Goal: Transaction & Acquisition: Purchase product/service

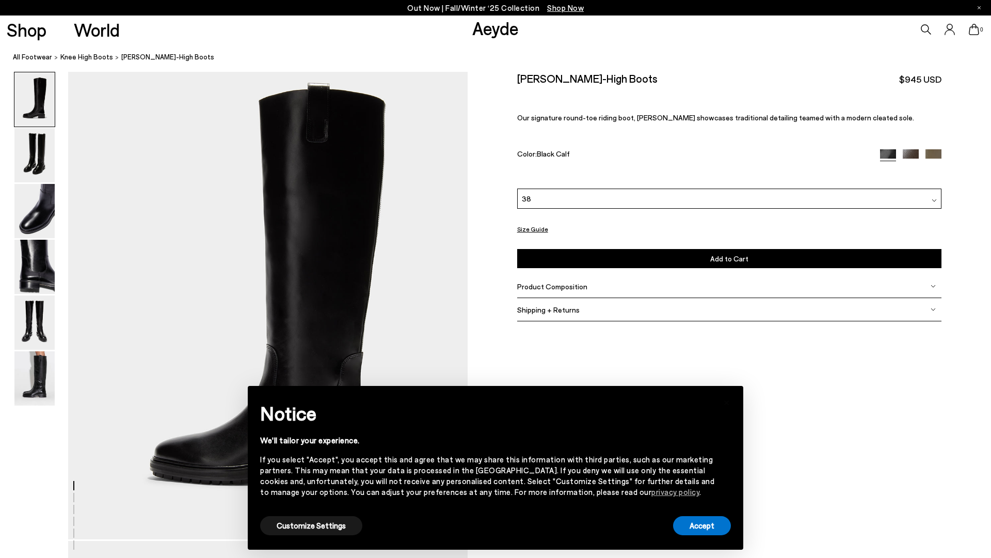
scroll to position [22, 0]
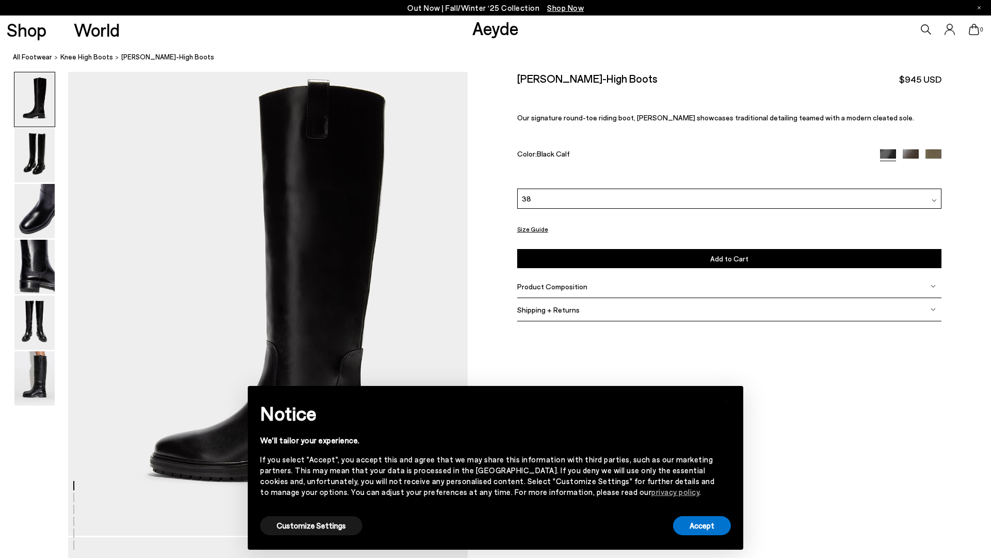
click at [536, 193] on div "38" at bounding box center [729, 198] width 424 height 20
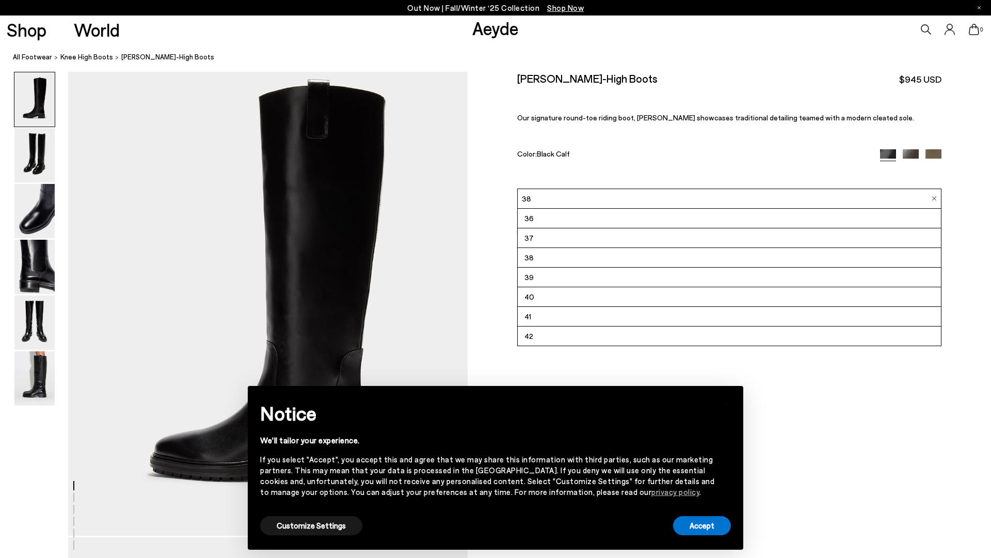
click at [548, 337] on li "42" at bounding box center [729, 336] width 423 height 20
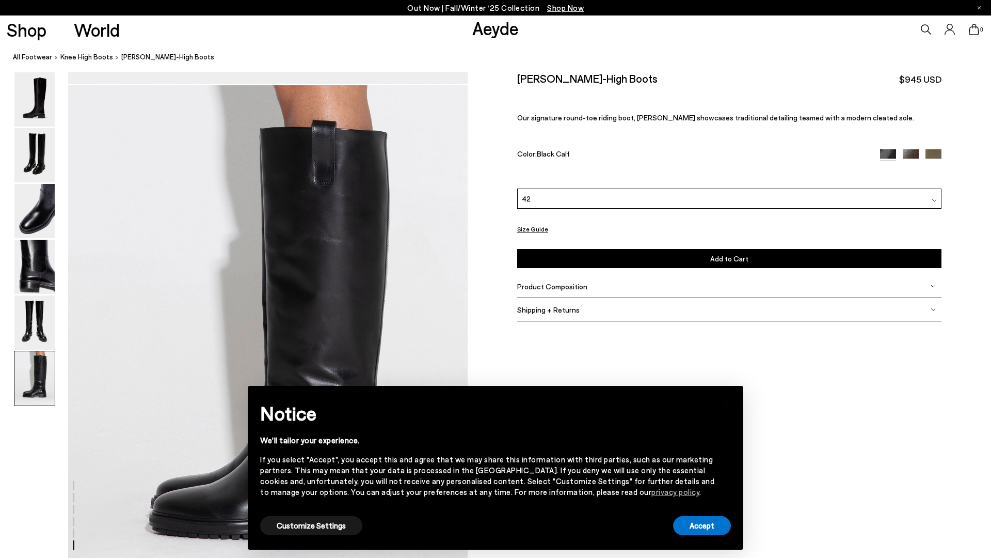
scroll to position [2624, 0]
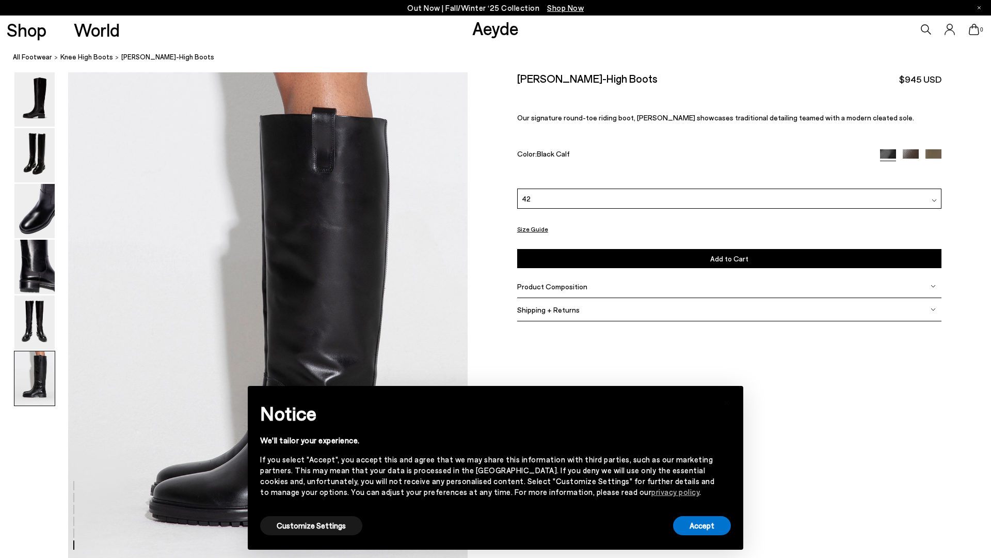
click at [570, 314] on div "Shipping + Returns" at bounding box center [729, 309] width 424 height 23
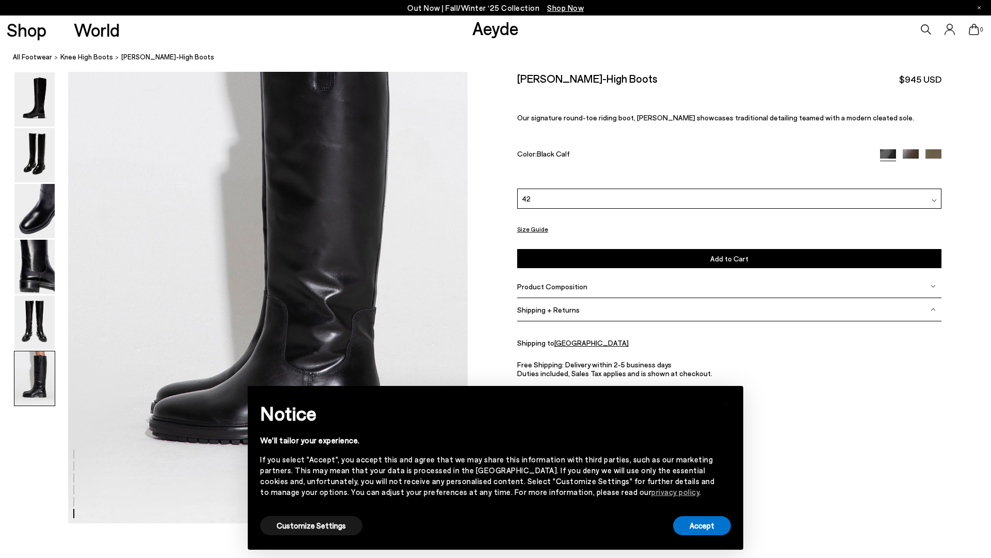
scroll to position [2711, 0]
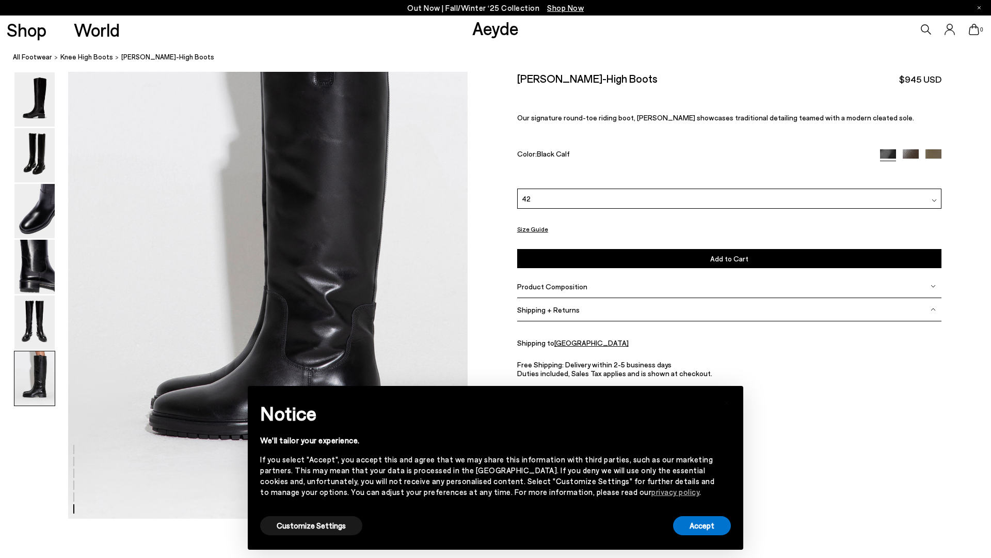
click at [606, 285] on div "Product Composition" at bounding box center [729, 286] width 424 height 23
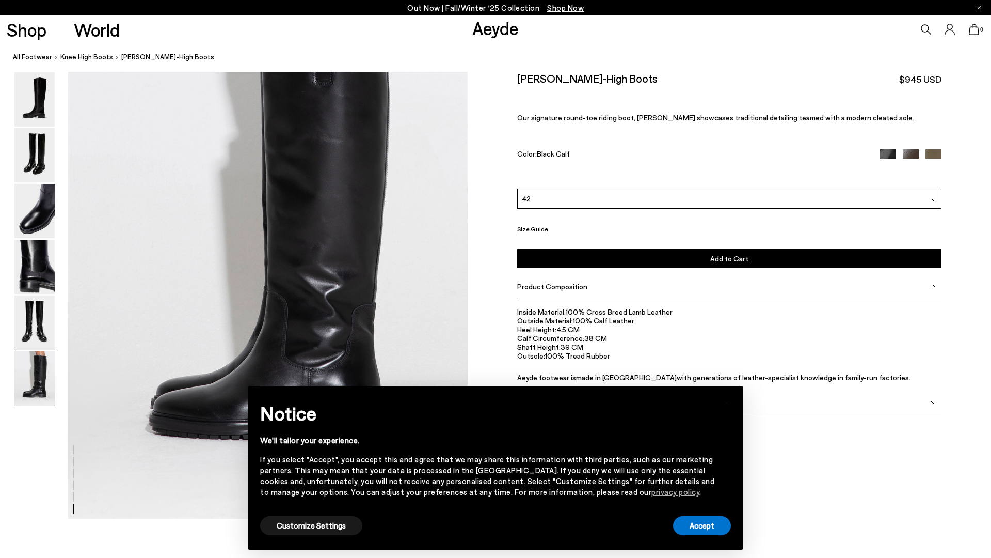
click at [536, 227] on button "Size Guide" at bounding box center [532, 228] width 31 height 13
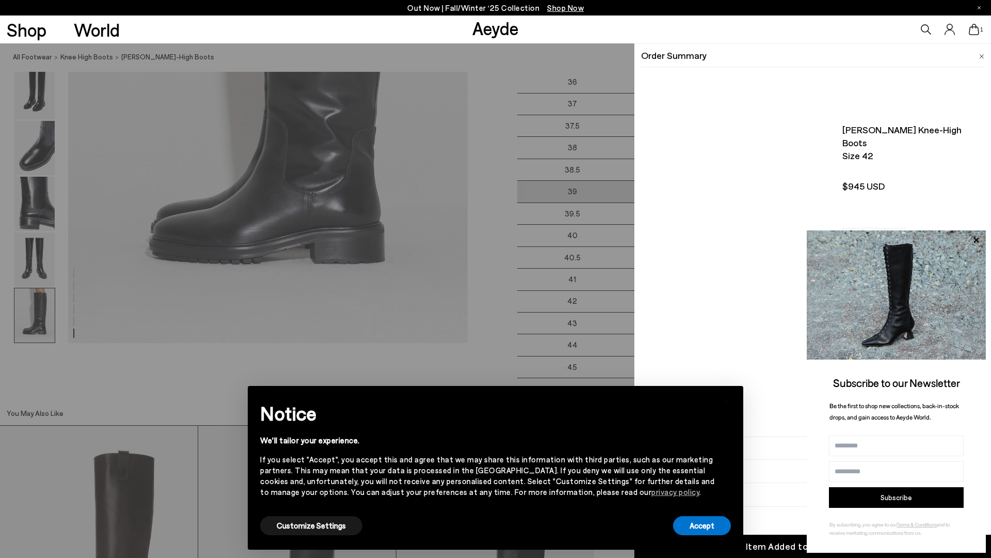
scroll to position [2936, 0]
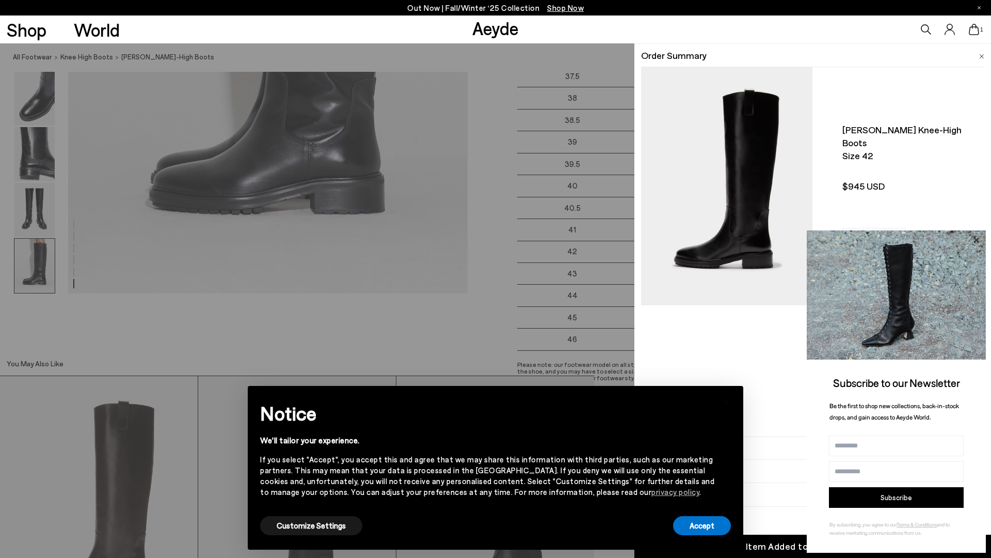
click at [977, 242] on icon at bounding box center [976, 239] width 13 height 13
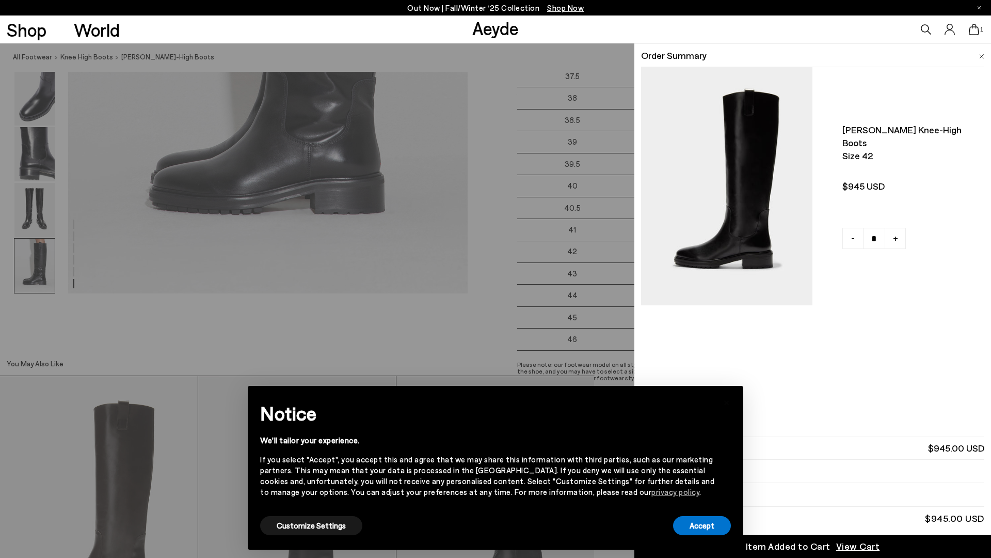
click at [981, 54] on img at bounding box center [982, 56] width 5 height 5
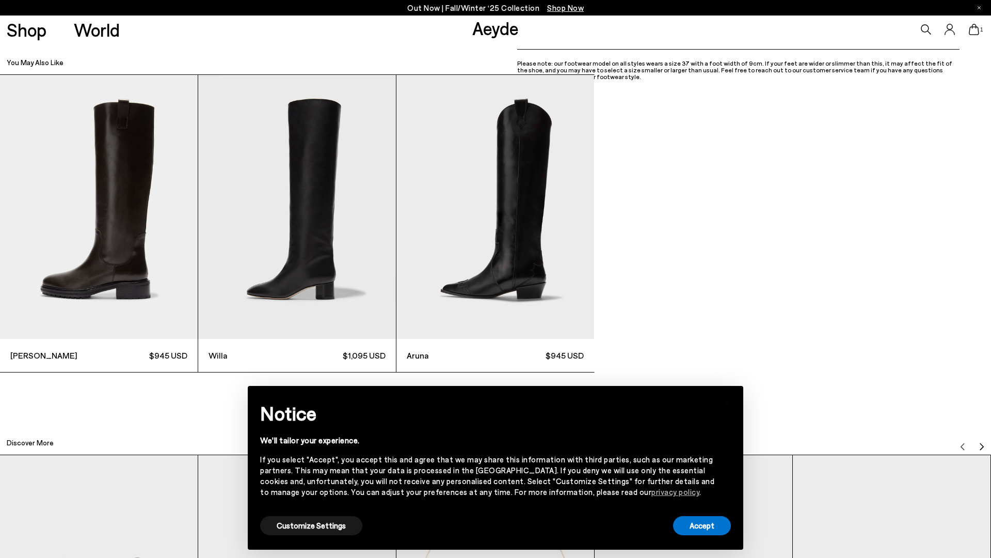
scroll to position [3318, 0]
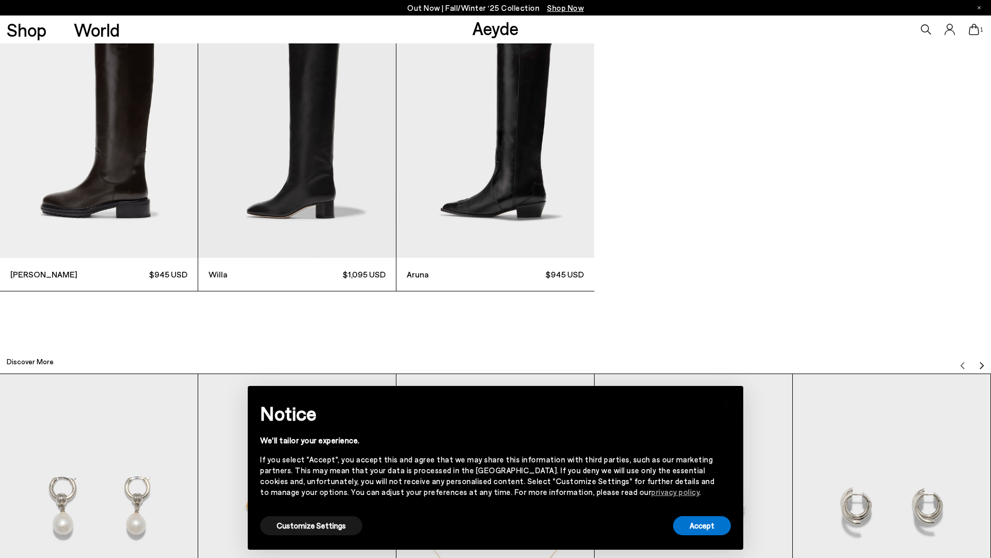
click at [462, 209] on img "3 / 3" at bounding box center [496, 126] width 198 height 264
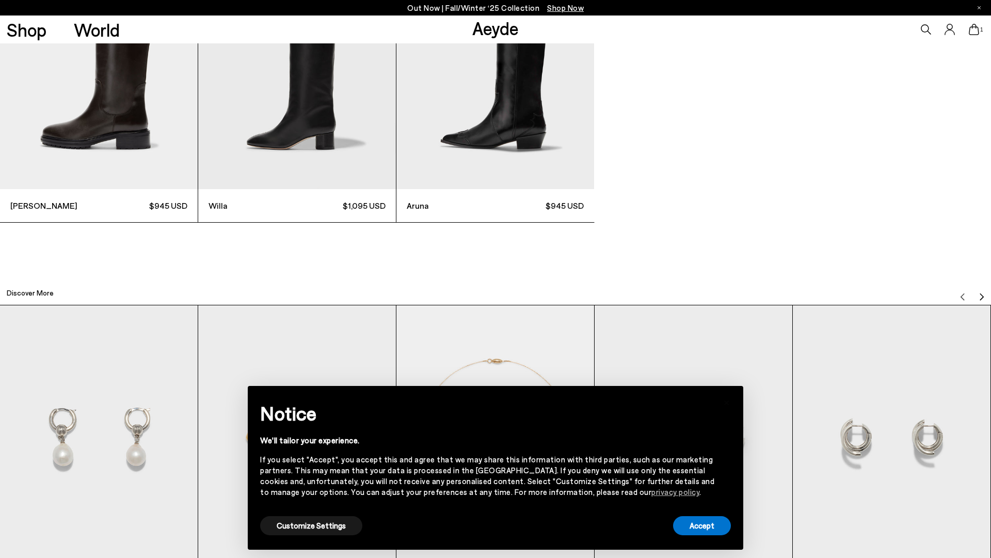
scroll to position [3276, 0]
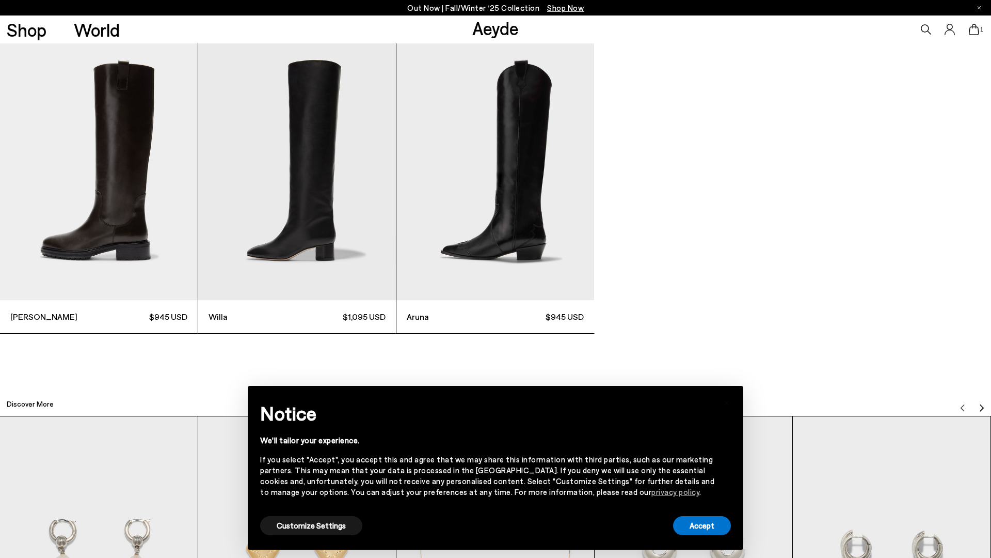
click at [489, 191] on img "3 / 3" at bounding box center [496, 168] width 198 height 264
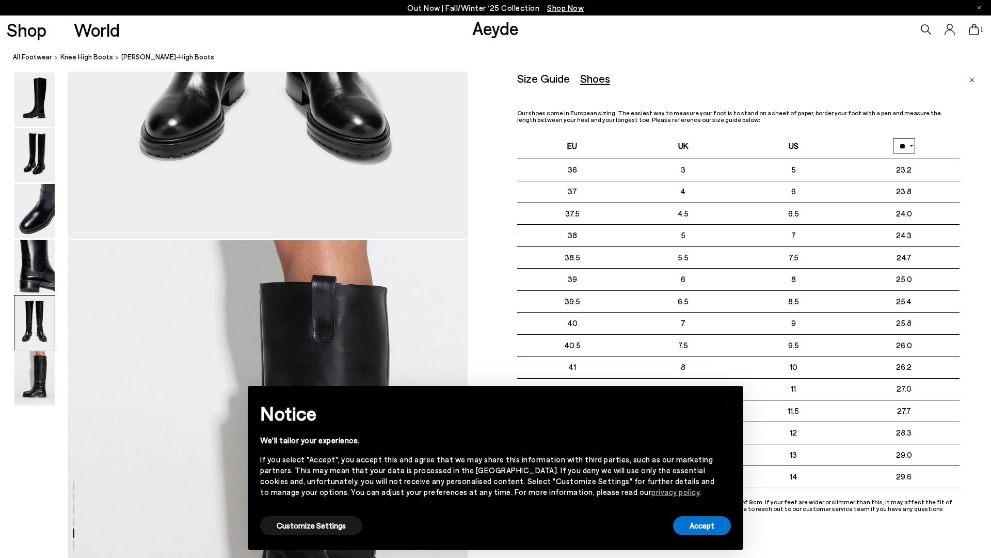
scroll to position [2464, 0]
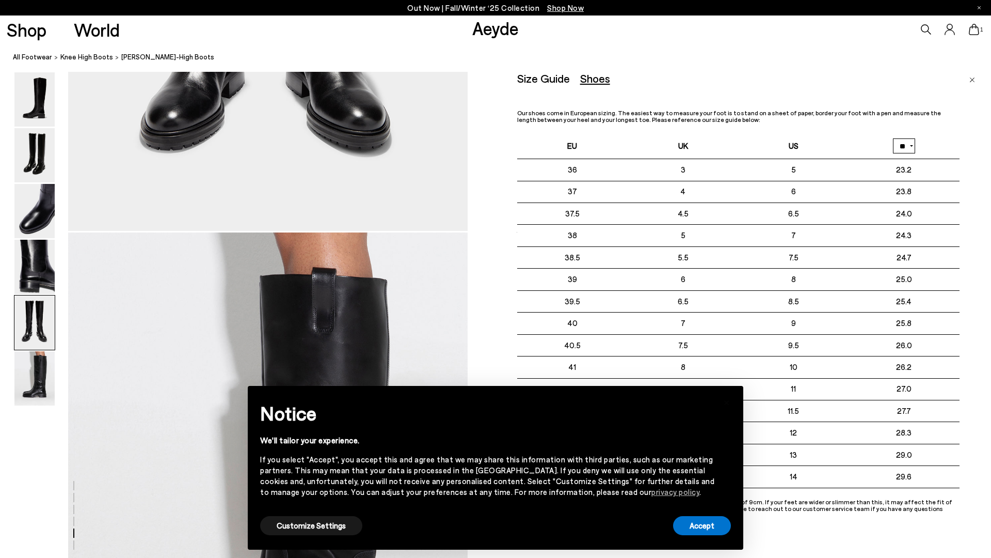
click at [974, 83] on link "Close" at bounding box center [973, 78] width 6 height 12
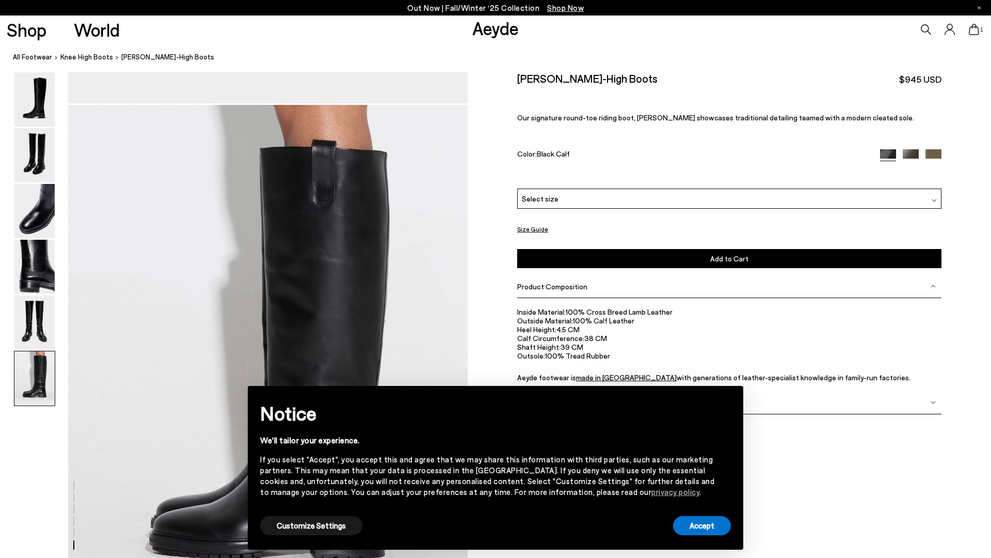
scroll to position [2594, 0]
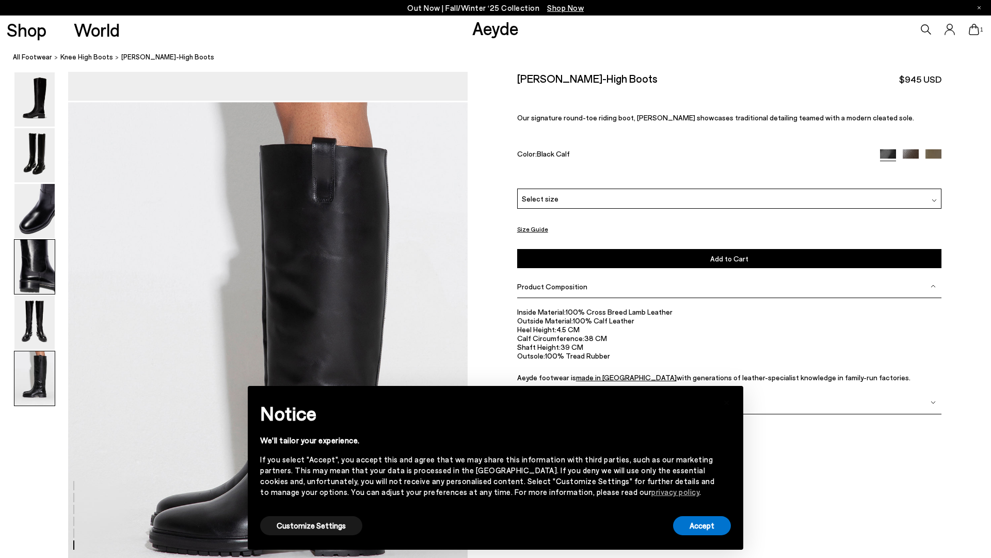
click at [32, 265] on img at bounding box center [34, 267] width 40 height 54
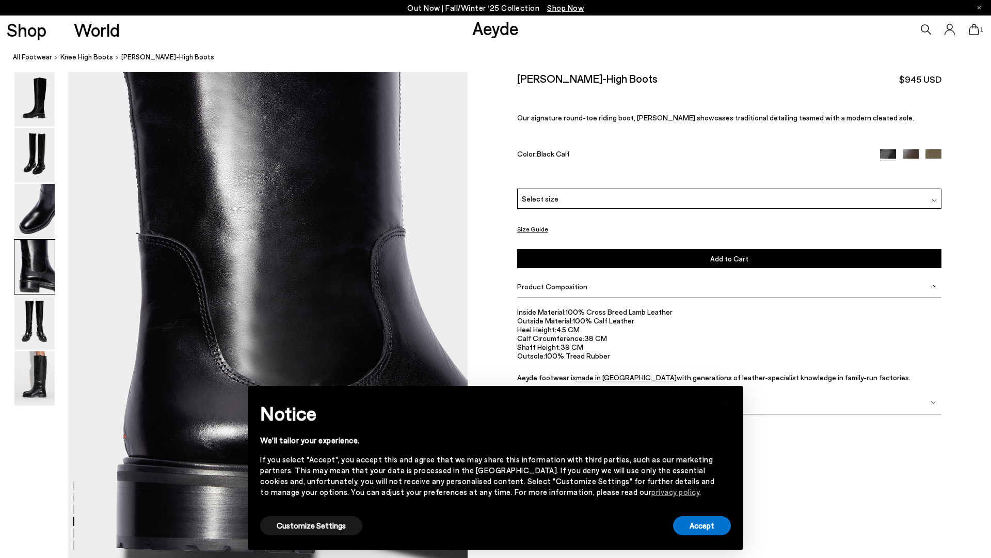
scroll to position [1557, 0]
click at [7, 188] on div at bounding box center [234, 93] width 468 height 3157
click at [11, 160] on div at bounding box center [234, 93] width 468 height 3157
click at [18, 156] on img at bounding box center [34, 155] width 40 height 54
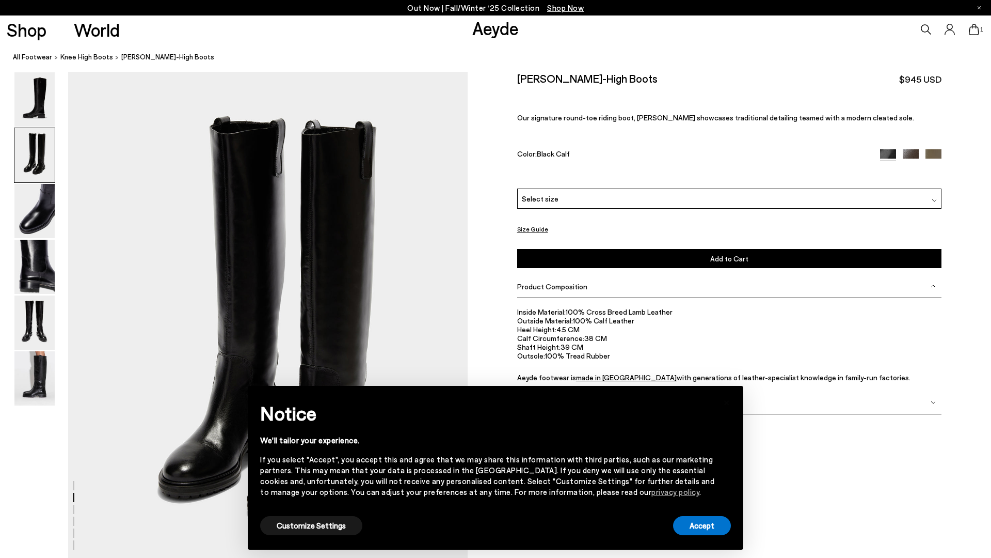
scroll to position [489, 0]
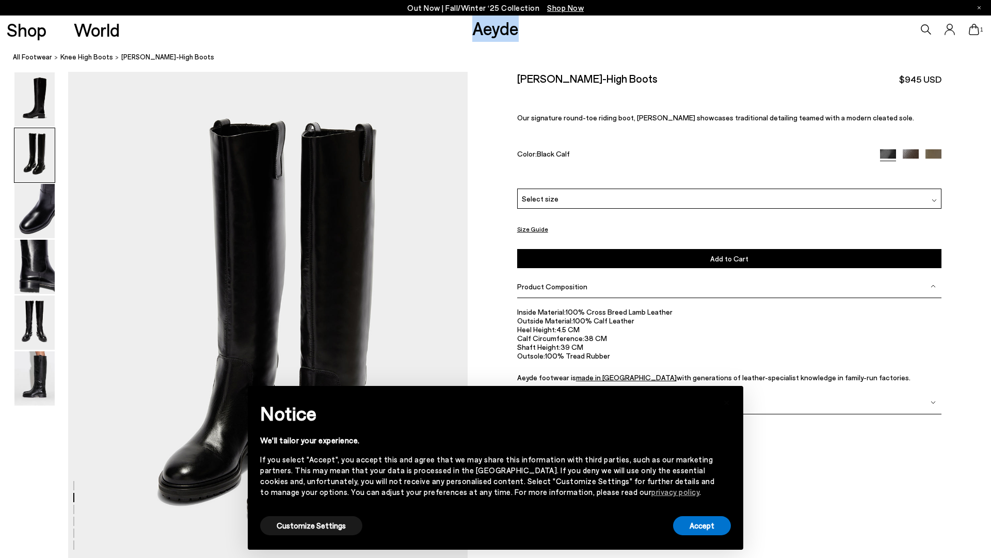
drag, startPoint x: 538, startPoint y: 24, endPoint x: 440, endPoint y: 24, distance: 97.6
click at [440, 24] on div "Shop World Aeyde 1" at bounding box center [495, 29] width 991 height 28
copy link "Aeyde"
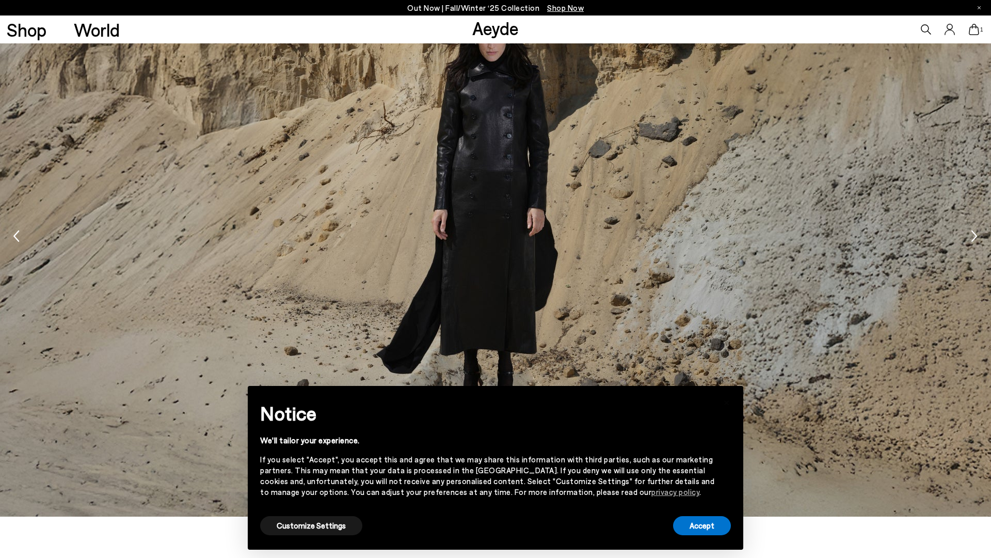
scroll to position [1920, 0]
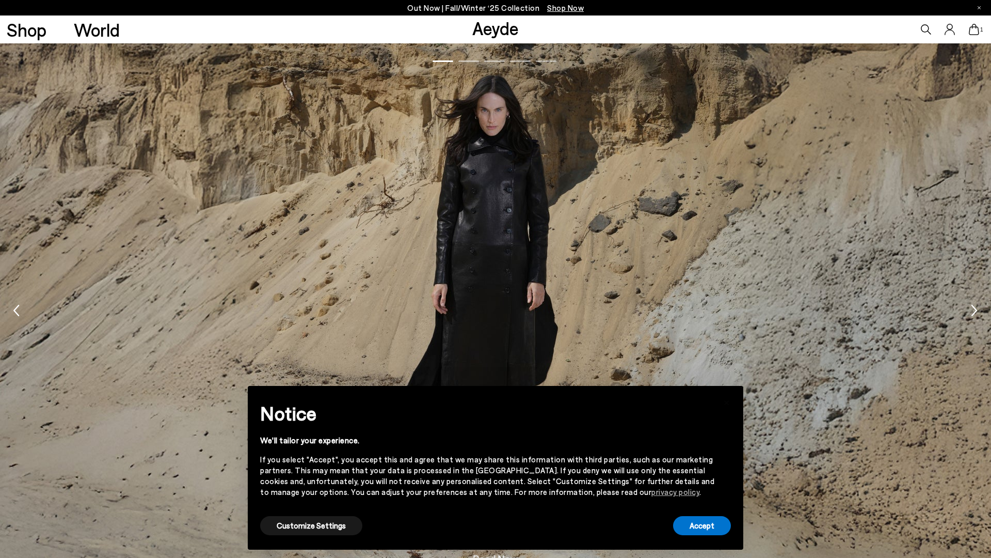
click at [493, 212] on img "1 / 5" at bounding box center [495, 312] width 991 height 558
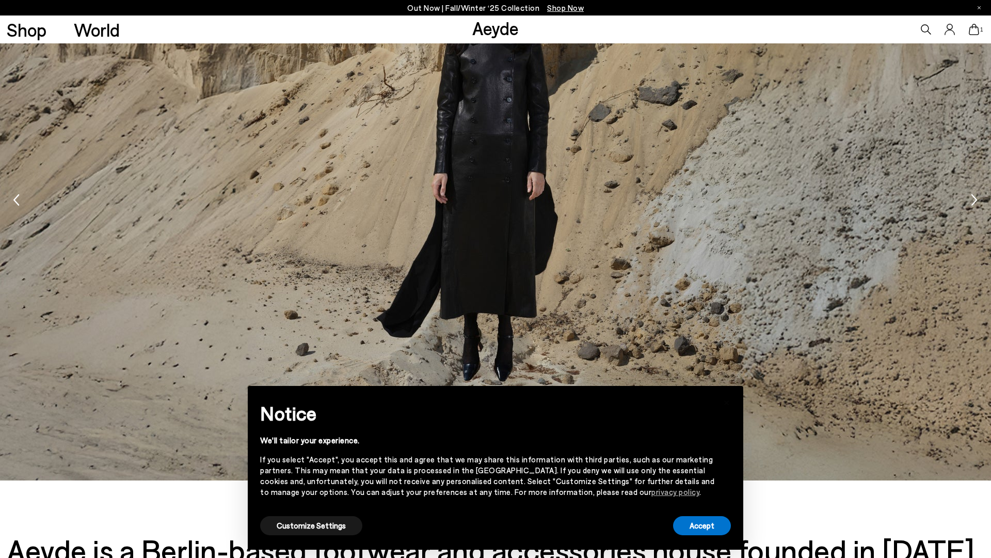
scroll to position [2326, 0]
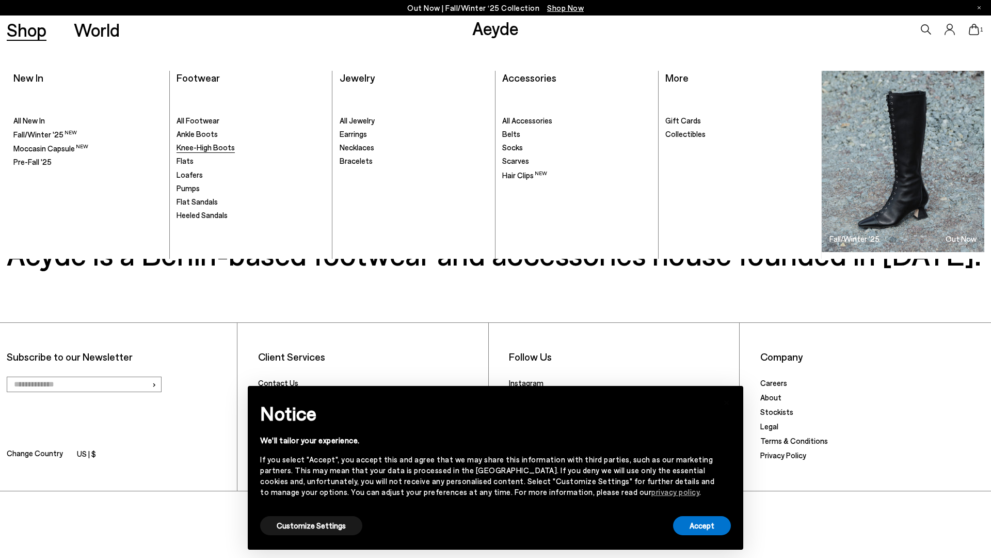
click at [199, 145] on span "Knee-High Boots" at bounding box center [206, 147] width 58 height 9
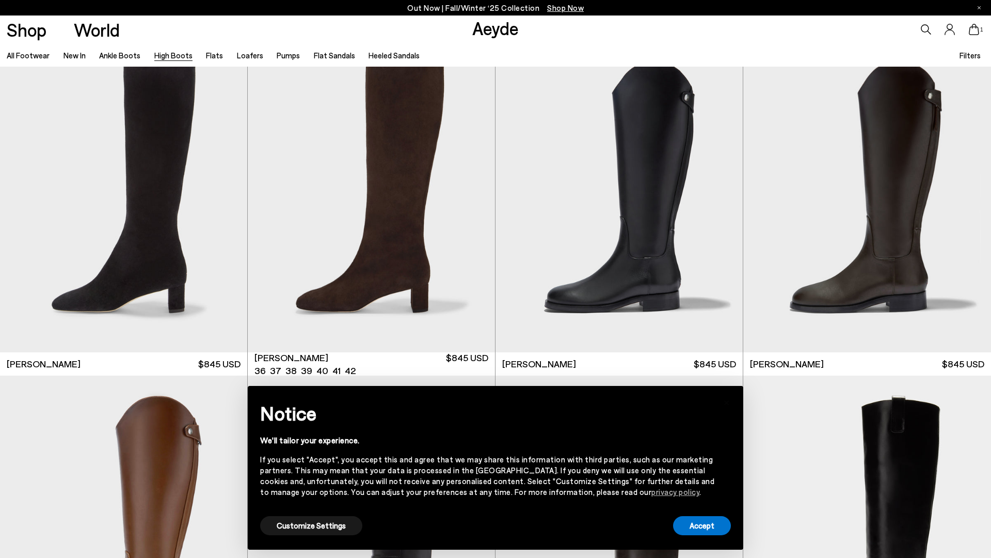
scroll to position [2361, 0]
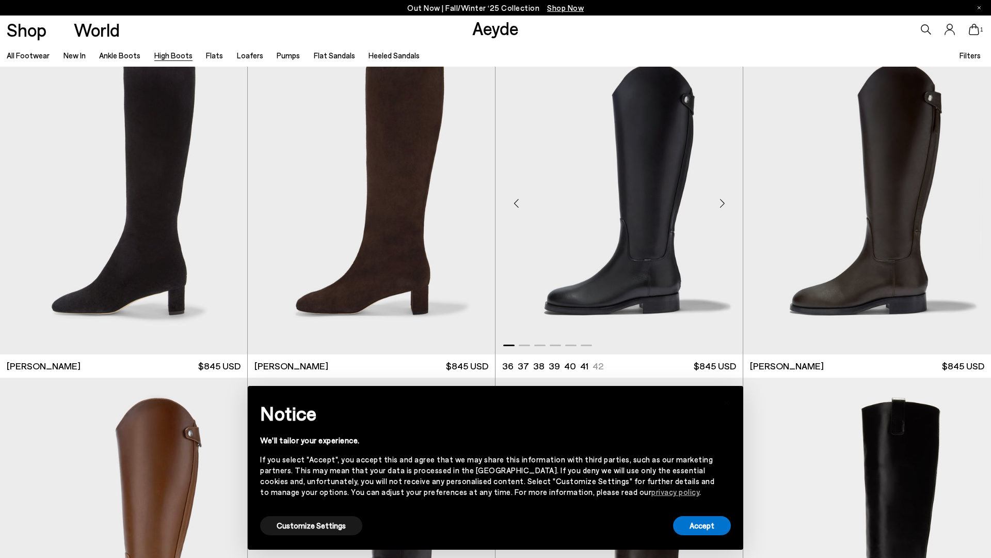
click at [726, 209] on div "Next slide" at bounding box center [722, 202] width 31 height 31
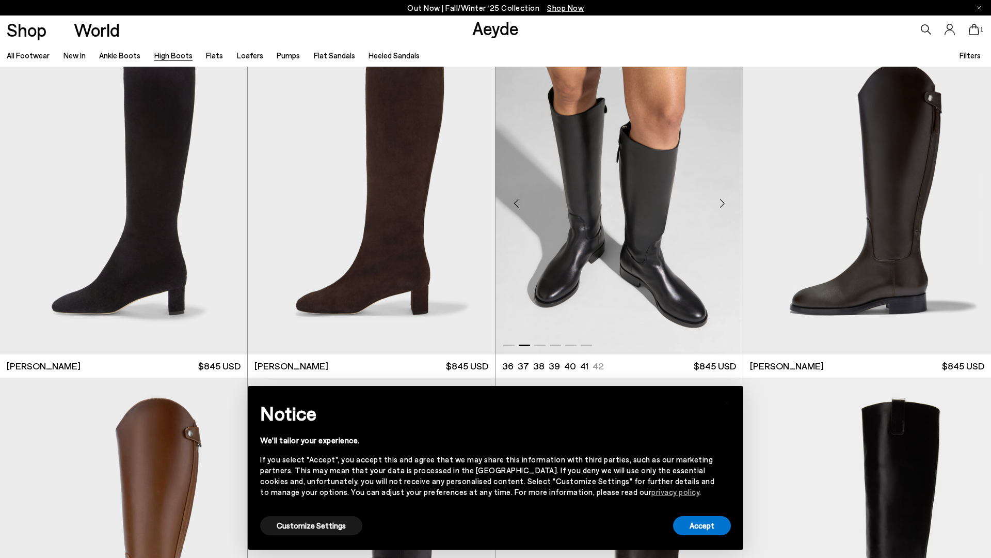
click at [722, 208] on div "Next slide" at bounding box center [722, 202] width 31 height 31
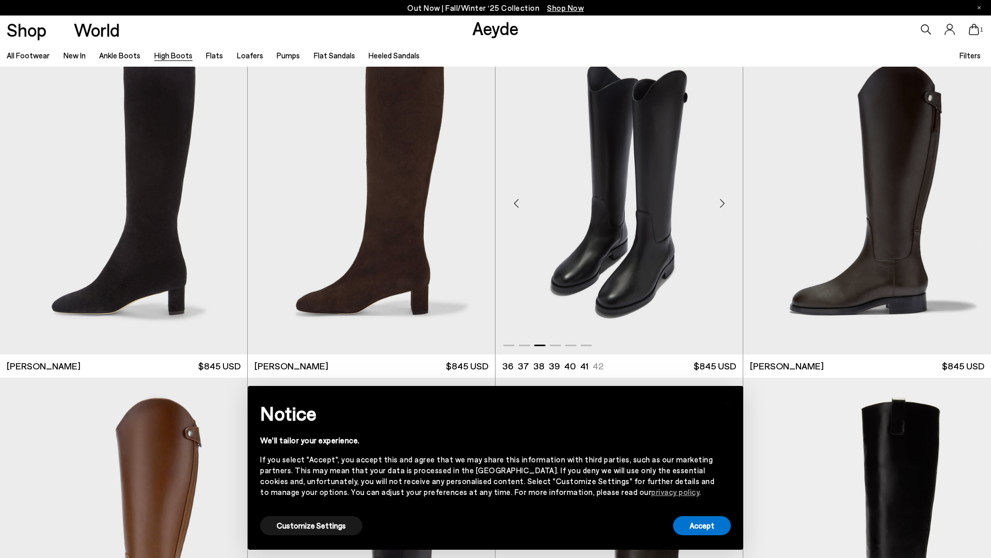
click at [721, 208] on div "Next slide" at bounding box center [722, 202] width 31 height 31
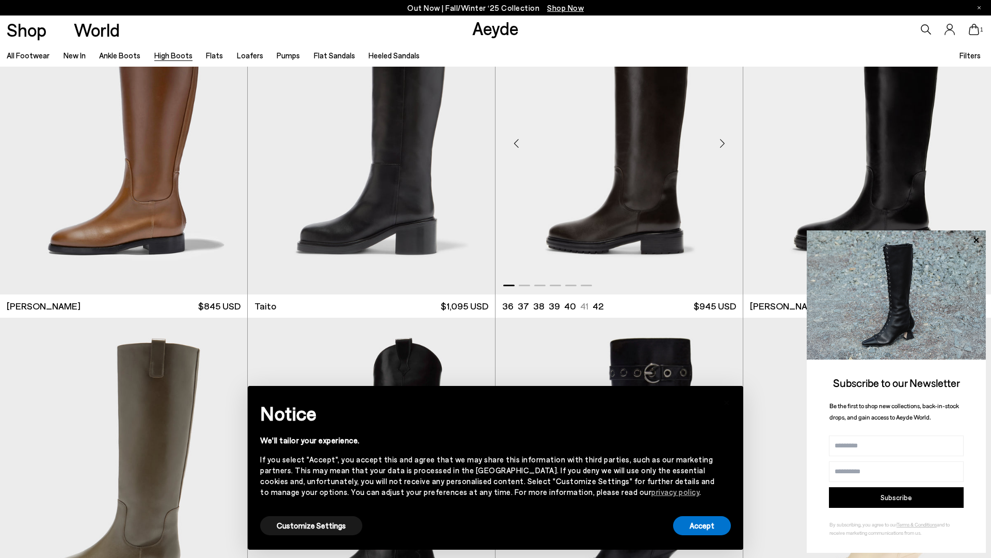
scroll to position [2842, 0]
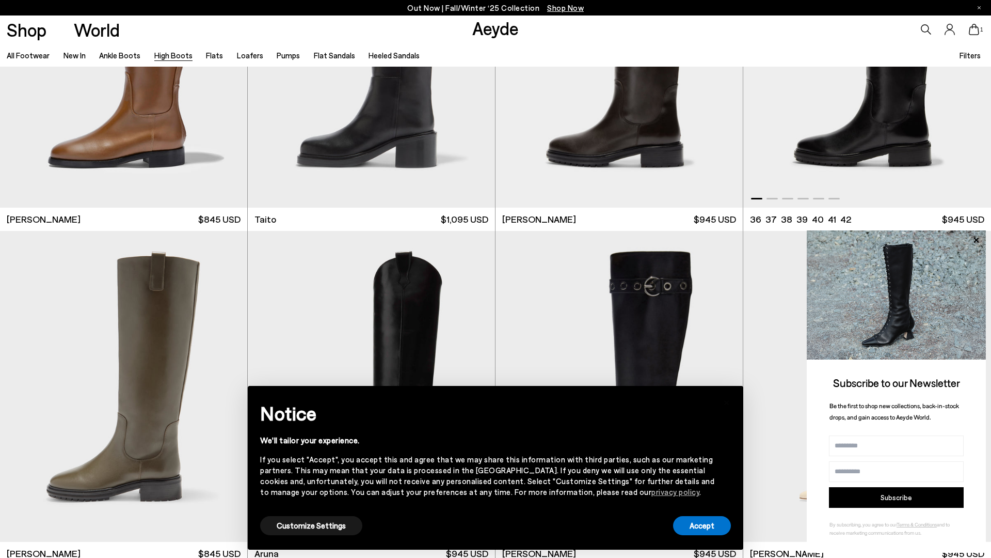
click at [851, 141] on img "1 / 6" at bounding box center [868, 52] width 248 height 311
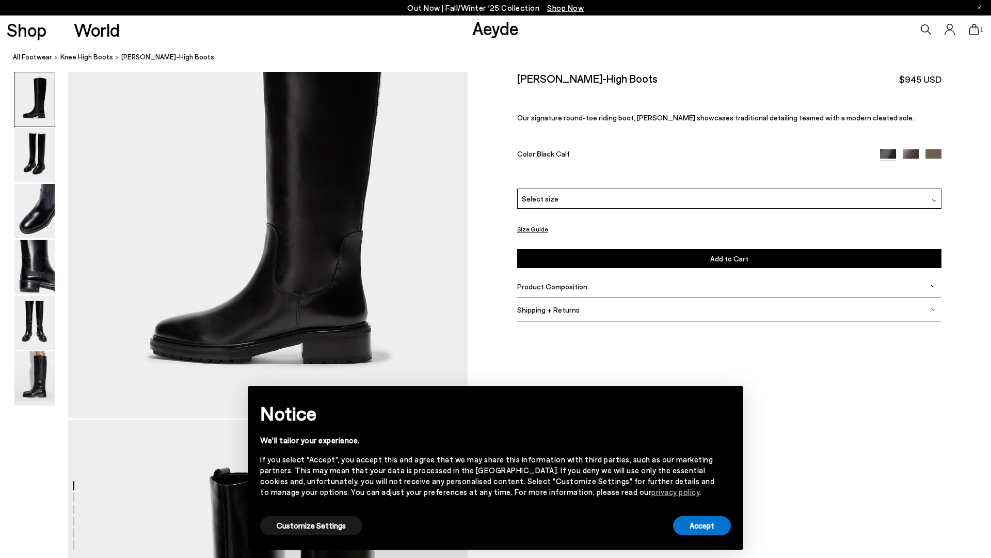
scroll to position [140, 0]
click at [21, 377] on img at bounding box center [34, 378] width 40 height 54
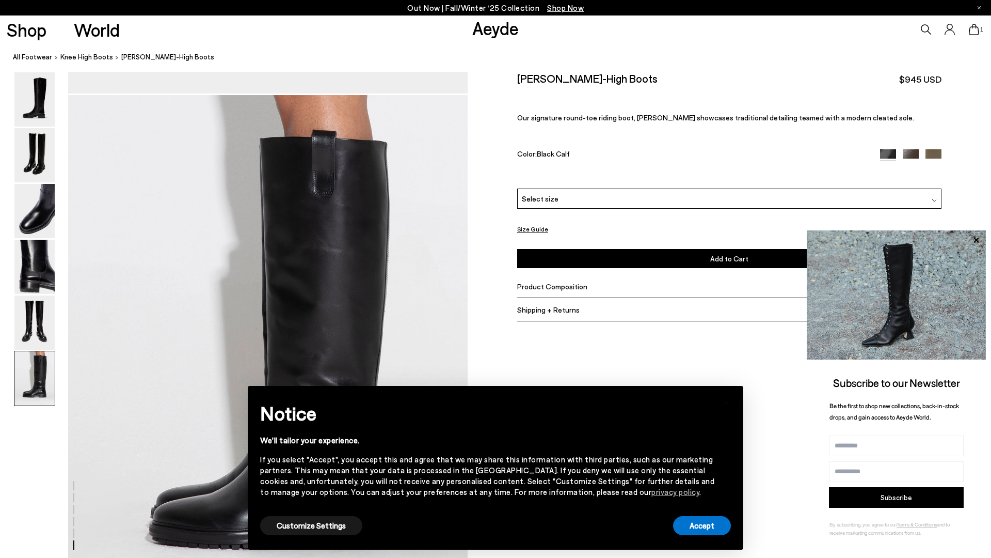
scroll to position [2594, 0]
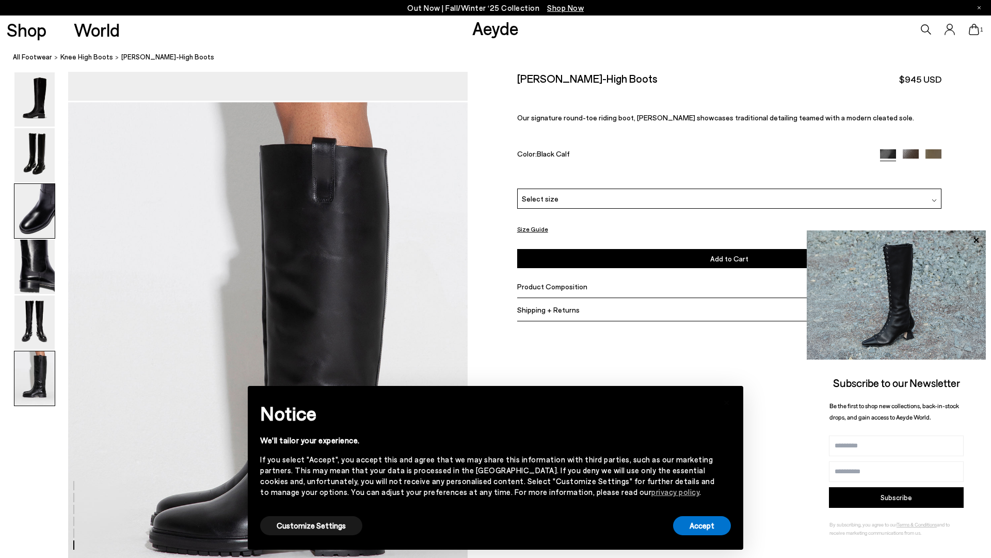
click at [38, 214] on img at bounding box center [34, 211] width 40 height 54
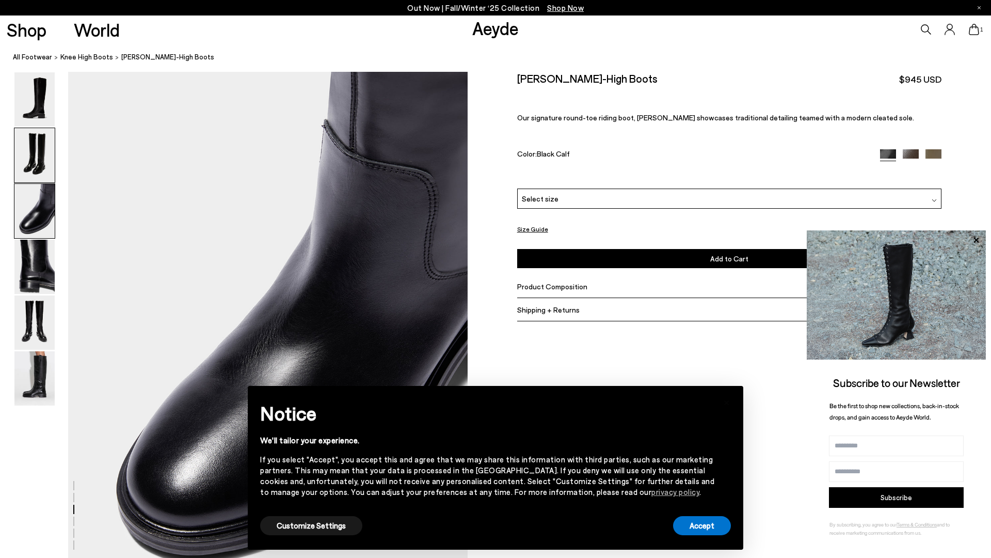
click at [21, 151] on img at bounding box center [34, 155] width 40 height 54
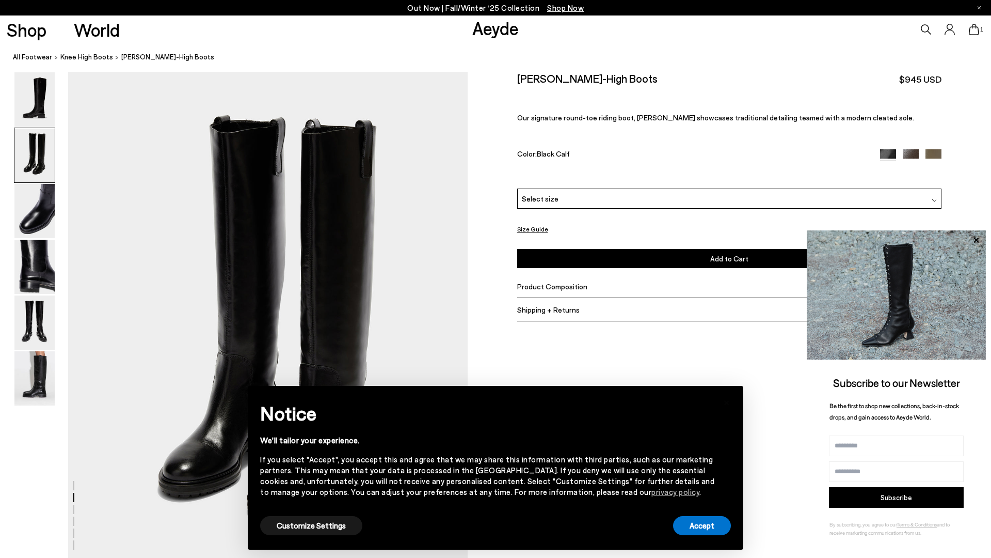
scroll to position [489, 0]
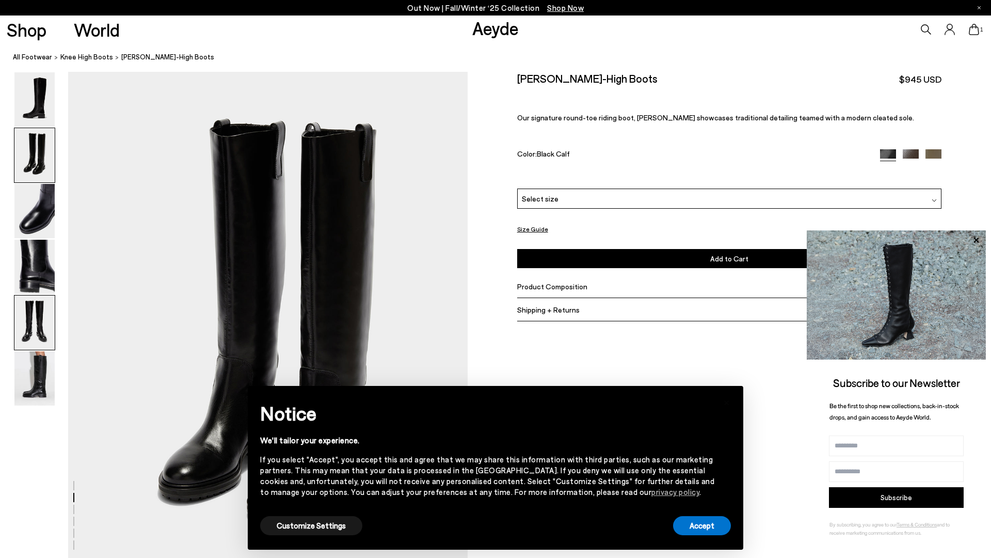
click at [34, 342] on img at bounding box center [34, 322] width 40 height 54
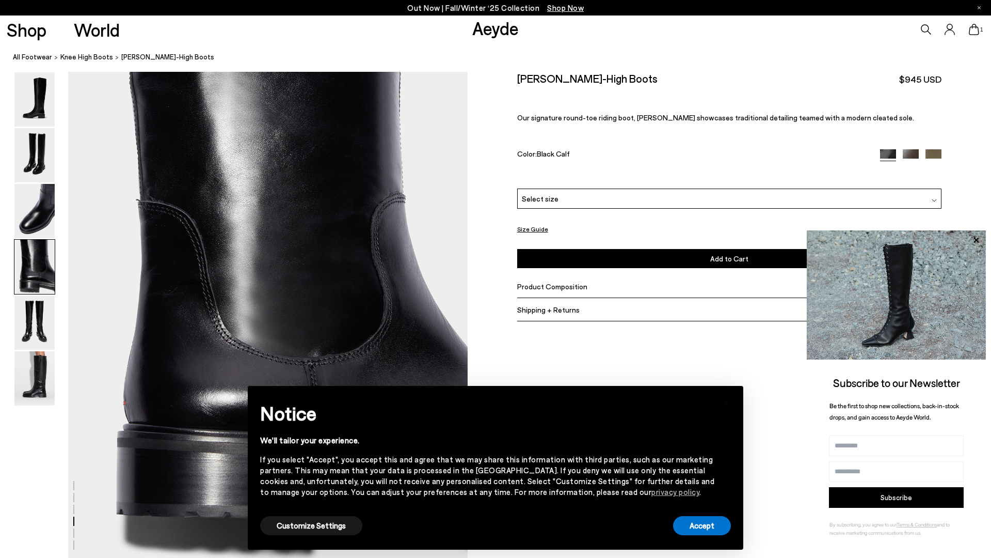
scroll to position [1541, 0]
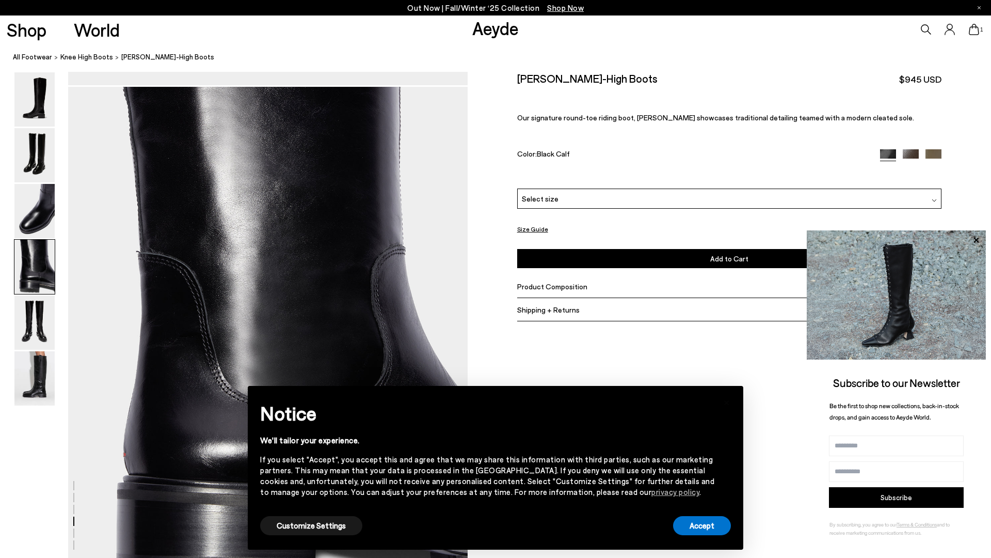
click at [538, 80] on h2 "[PERSON_NAME]-High Boots" at bounding box center [587, 78] width 140 height 13
drag, startPoint x: 538, startPoint y: 80, endPoint x: 612, endPoint y: 83, distance: 74.4
click at [612, 83] on h2 "[PERSON_NAME]-High Boots" at bounding box center [587, 78] width 140 height 13
click at [548, 202] on span "Select size" at bounding box center [540, 198] width 37 height 11
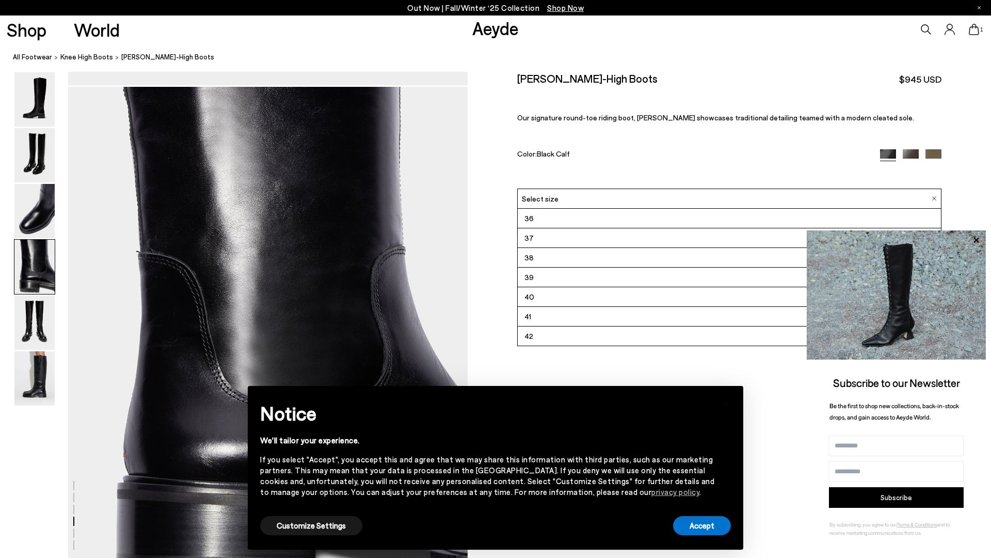
click at [548, 336] on li "42" at bounding box center [729, 336] width 423 height 20
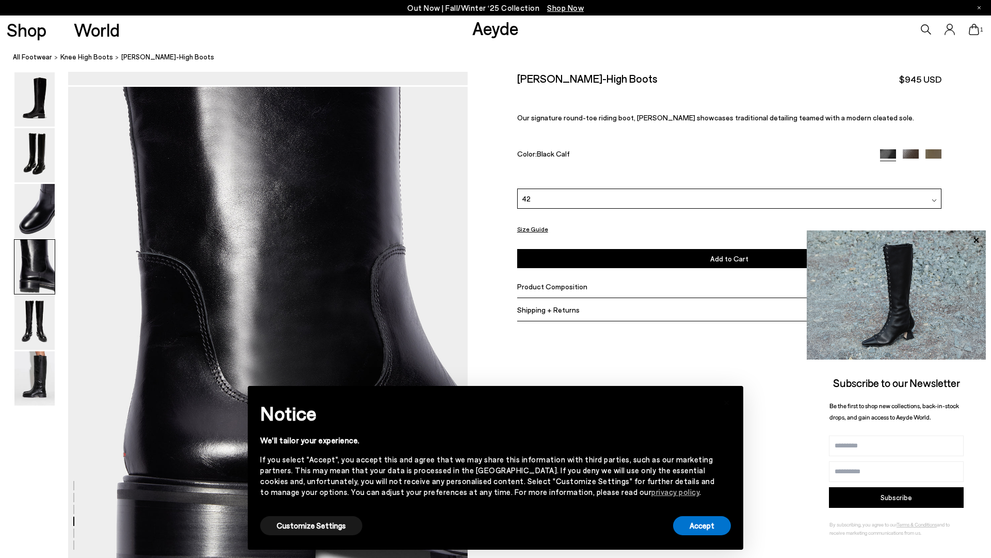
click at [908, 146] on div "Henry Knee-High Boots $945 USD Our signature round-toe riding boot, Henry showc…" at bounding box center [729, 130] width 424 height 117
click at [906, 150] on img at bounding box center [911, 157] width 16 height 16
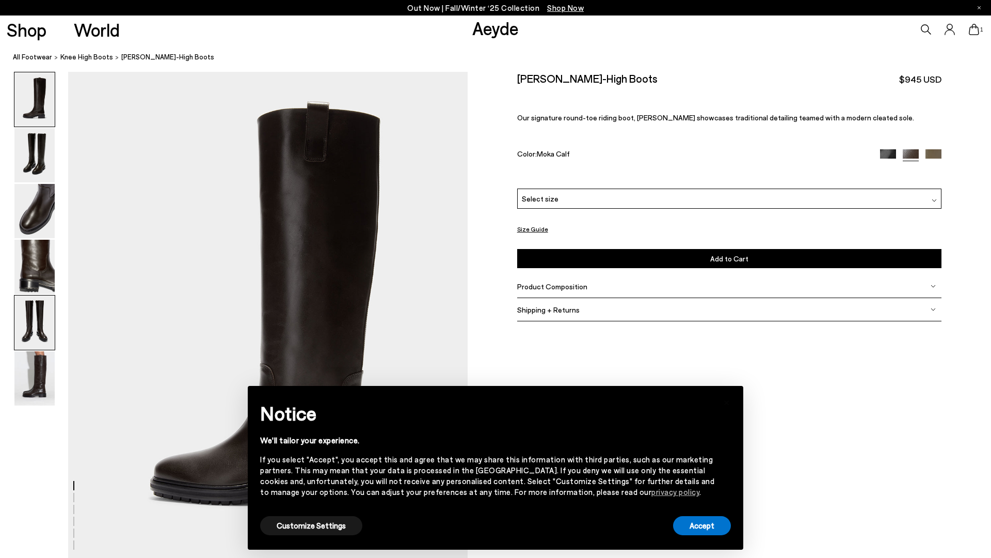
click at [33, 336] on img at bounding box center [34, 322] width 40 height 54
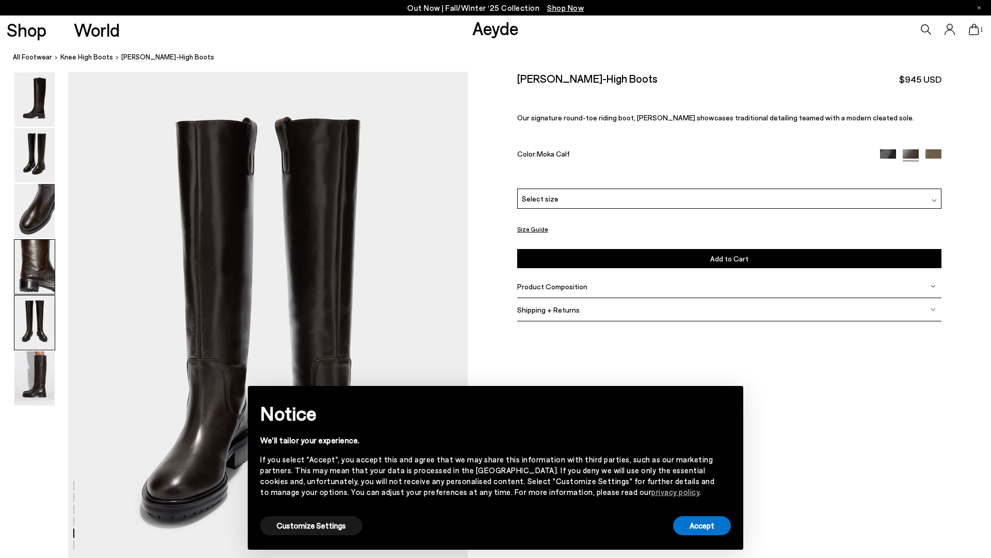
click at [33, 272] on img at bounding box center [34, 267] width 40 height 54
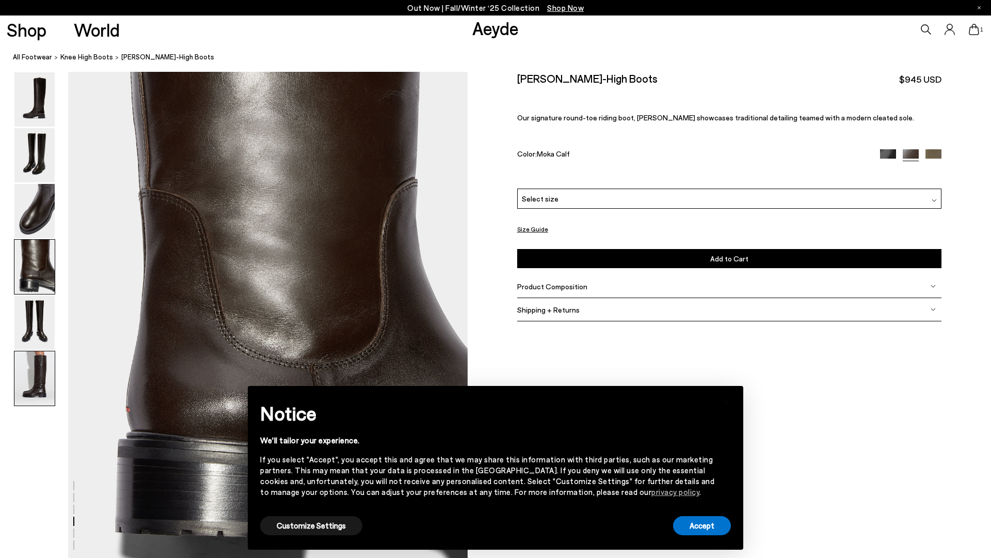
scroll to position [1557, 0]
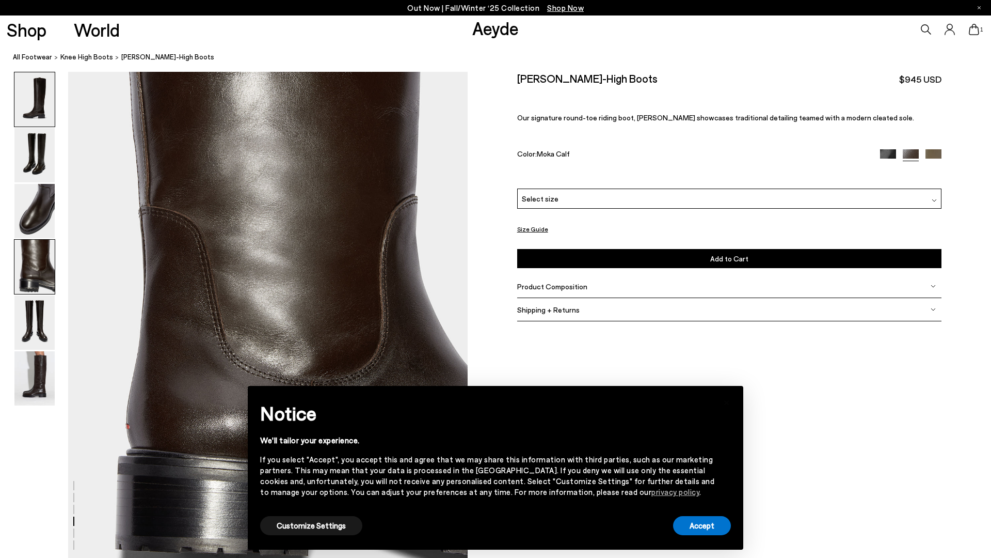
click at [27, 124] on img at bounding box center [34, 99] width 40 height 54
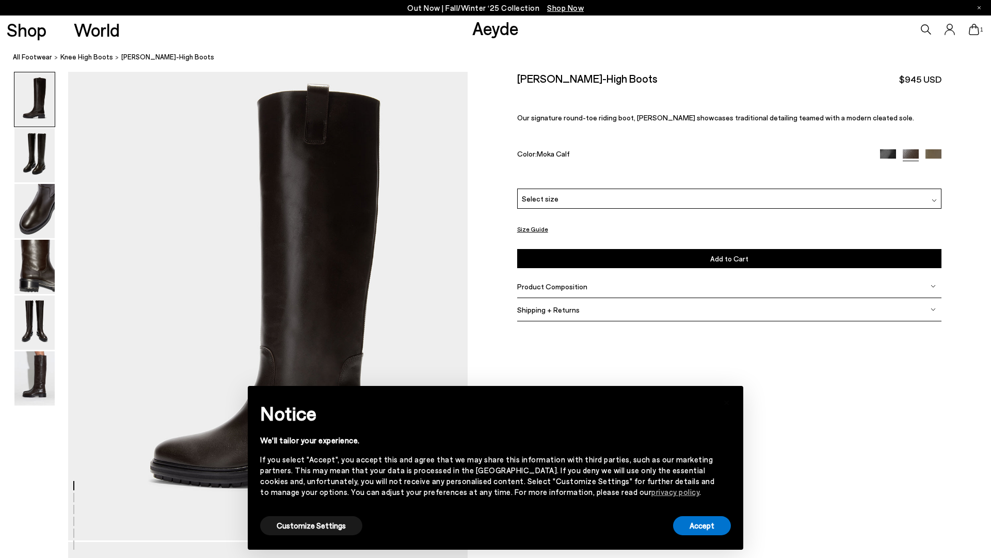
scroll to position [0, 0]
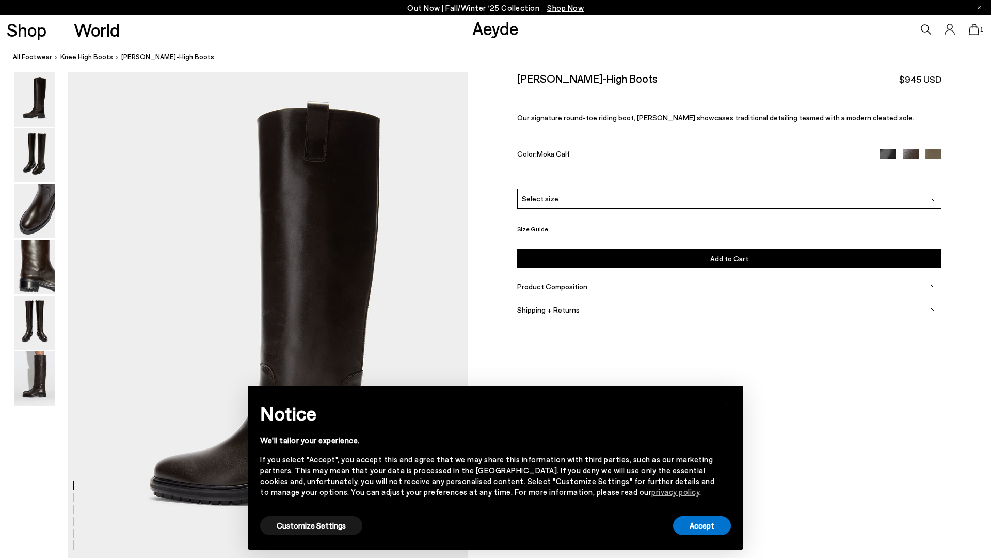
click at [932, 147] on div "Henry Knee-High Boots $945 USD Our signature round-toe riding boot, Henry showc…" at bounding box center [729, 130] width 424 height 117
click at [932, 149] on img at bounding box center [934, 157] width 16 height 16
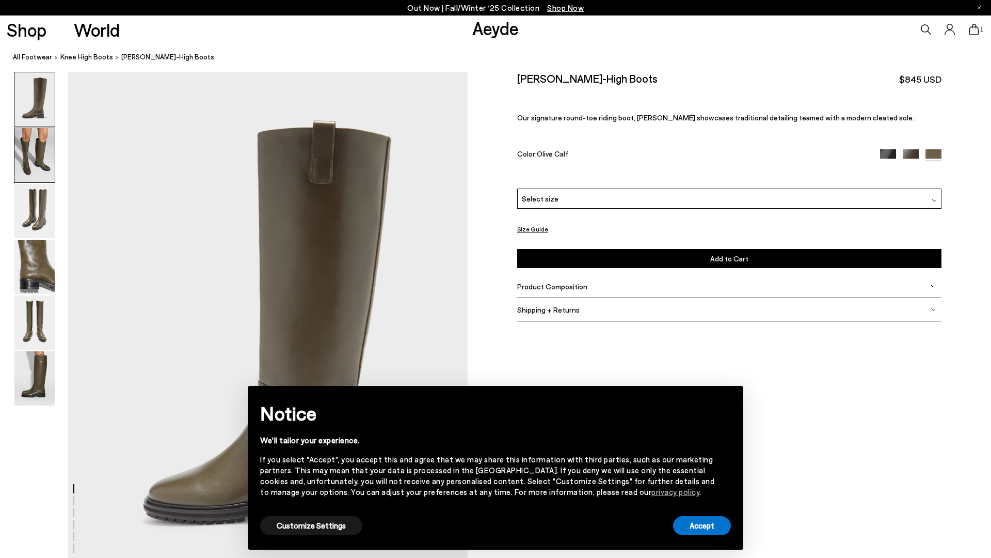
click at [32, 153] on img at bounding box center [34, 155] width 40 height 54
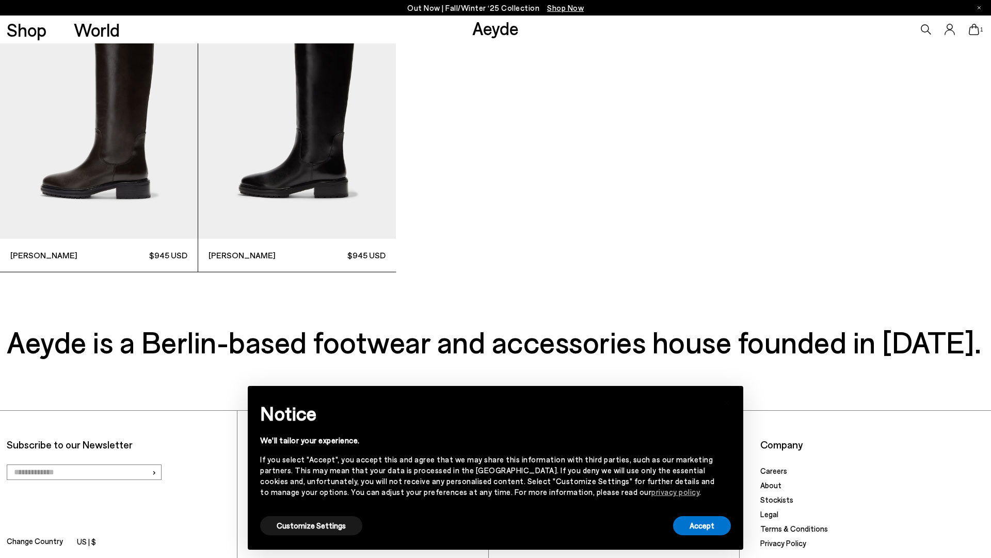
scroll to position [4231, 0]
